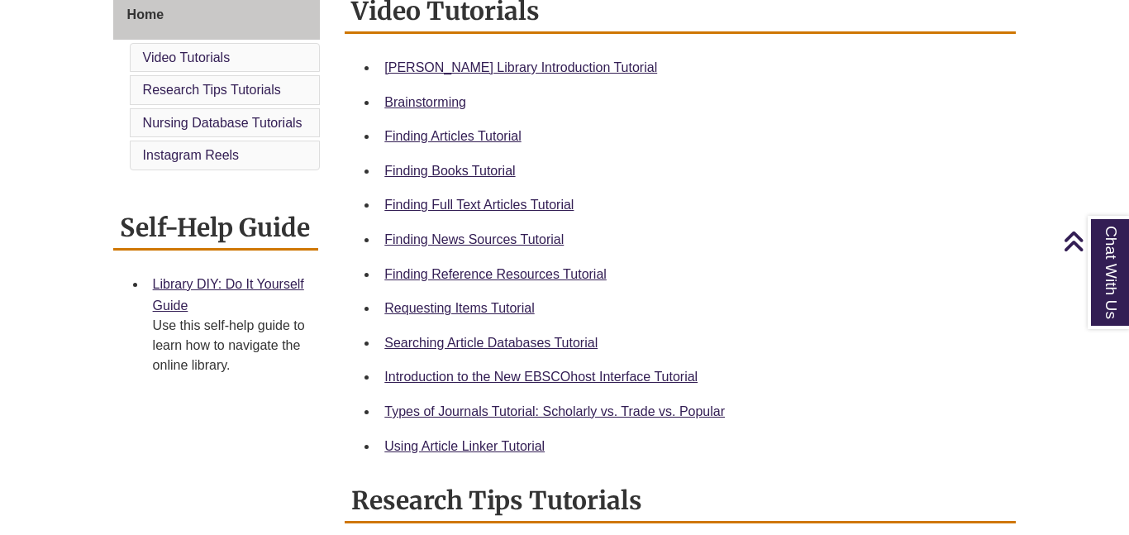
scroll to position [474, 0]
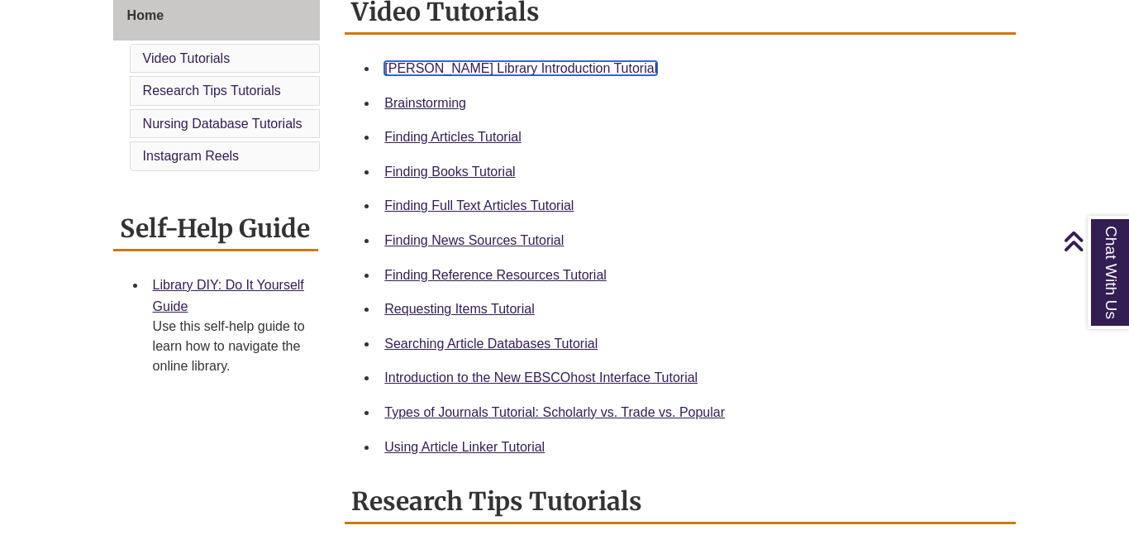
click at [512, 69] on link "Berntsen Library Introduction Tutorial" at bounding box center [520, 68] width 273 height 14
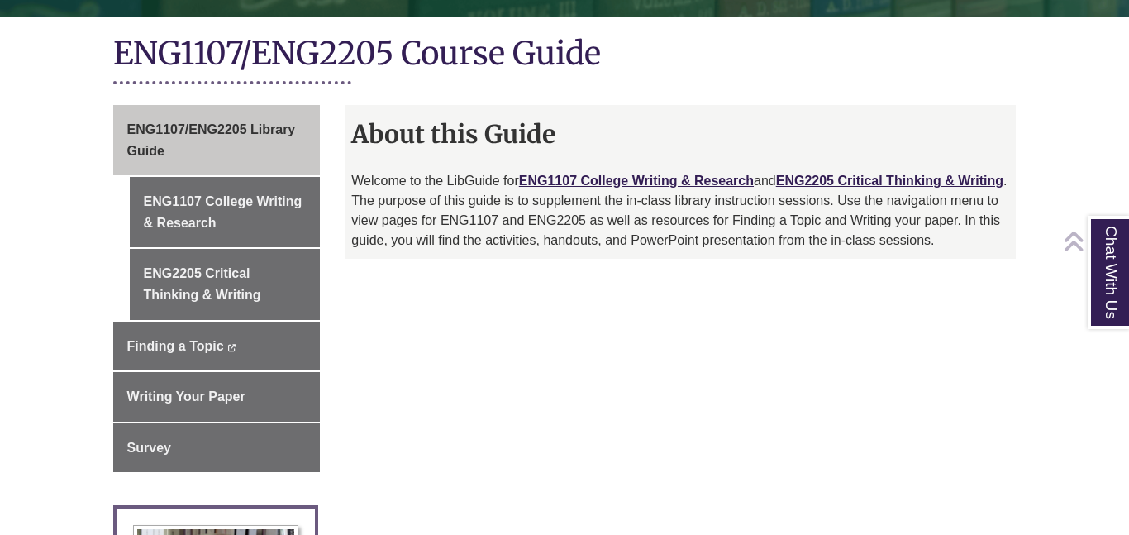
scroll to position [383, 0]
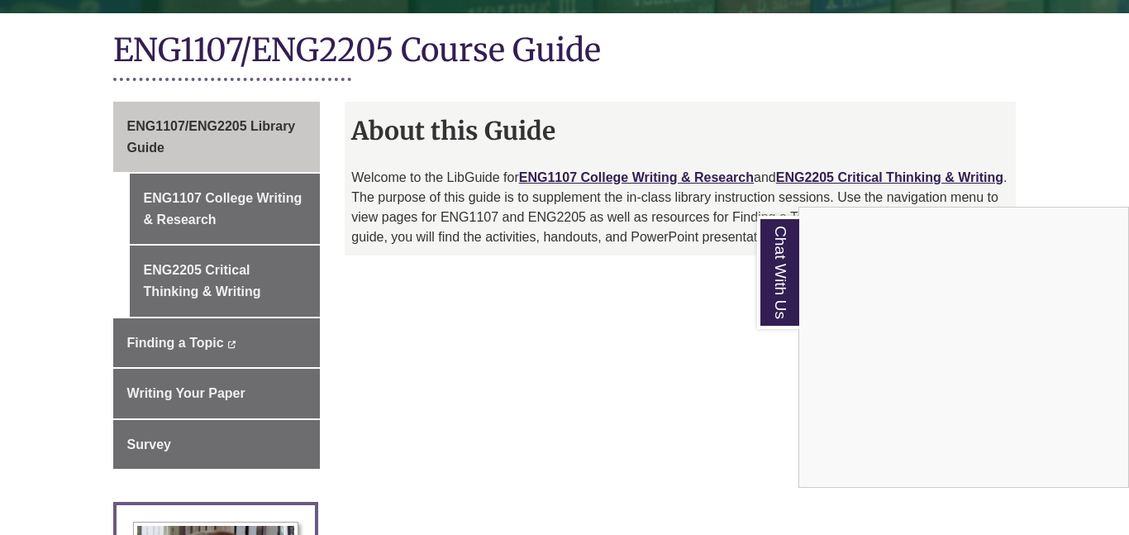
click at [241, 178] on div "Chat With Us" at bounding box center [564, 267] width 1129 height 535
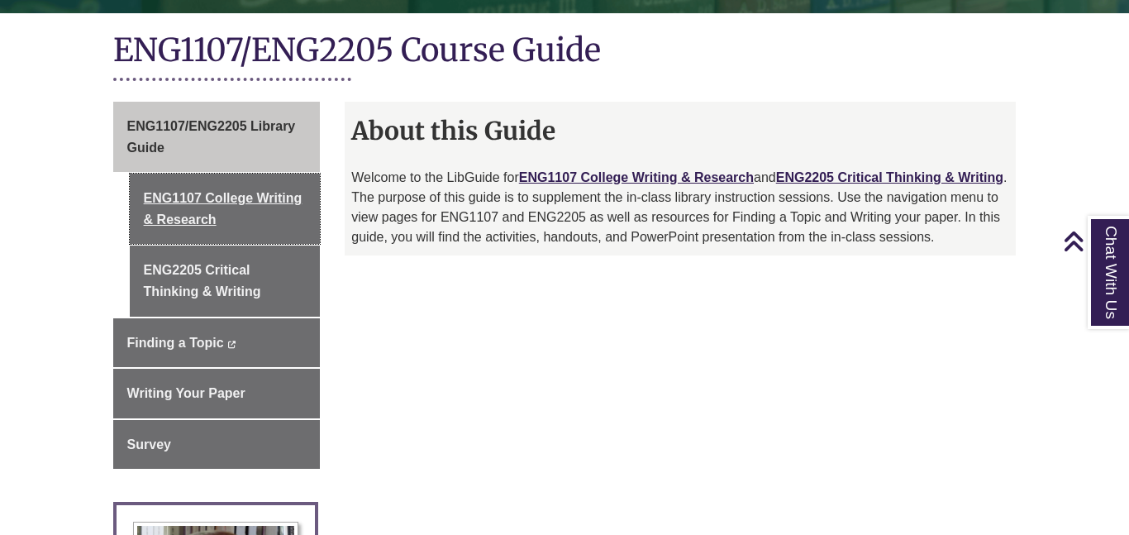
click at [241, 178] on link "ENG1107 College Writing & Research" at bounding box center [225, 209] width 191 height 70
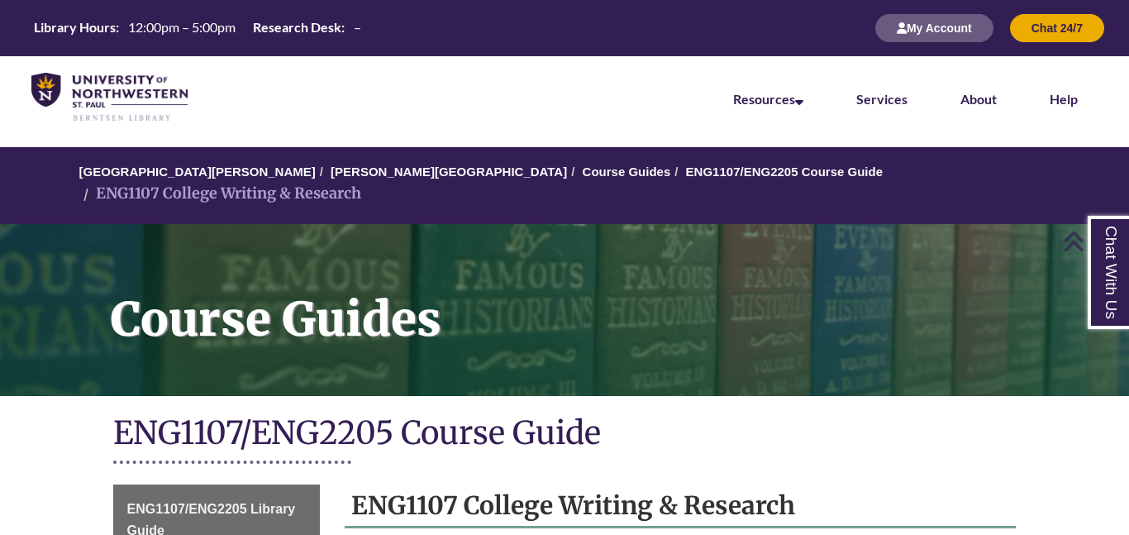
scroll to position [556, 0]
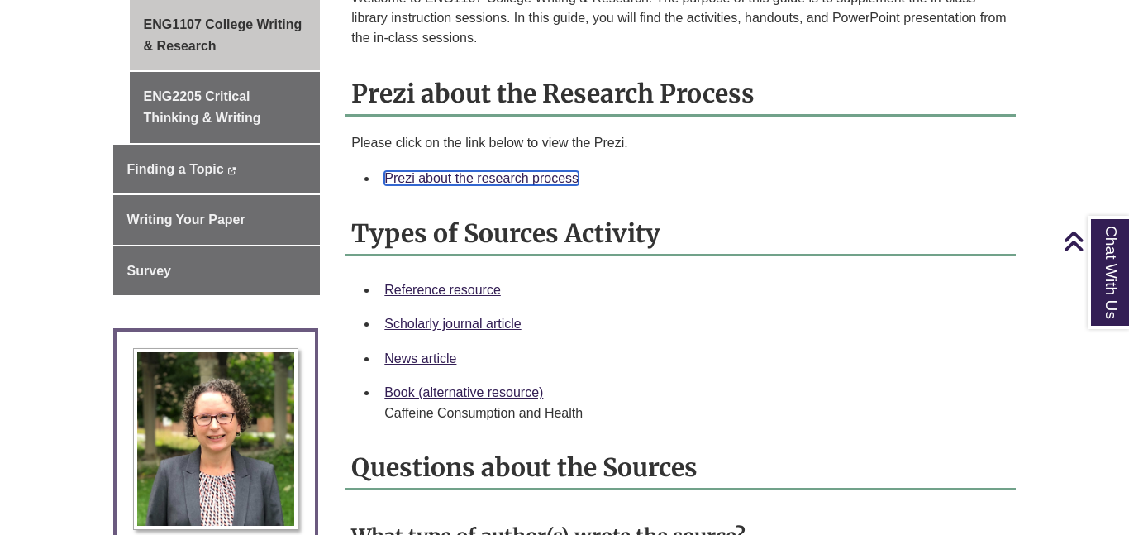
click at [471, 171] on link "Prezi about the research process" at bounding box center [481, 178] width 194 height 14
